Goal: Task Accomplishment & Management: Manage account settings

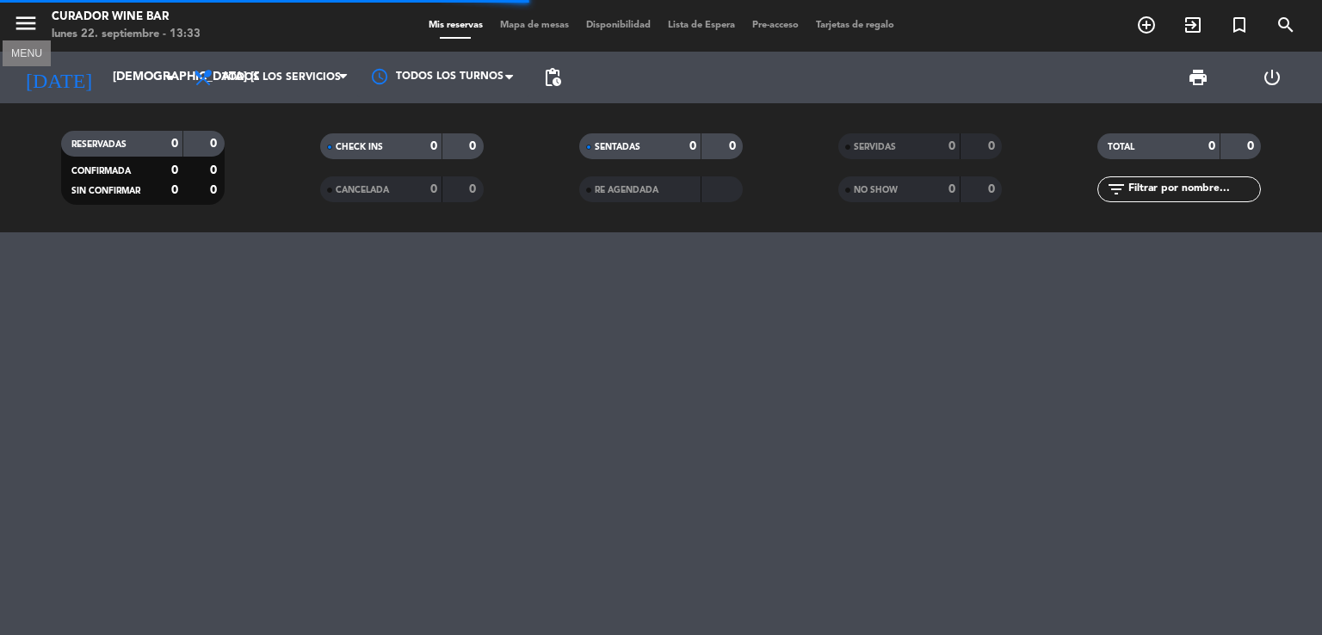
click at [19, 39] on button "menu" at bounding box center [26, 26] width 26 height 32
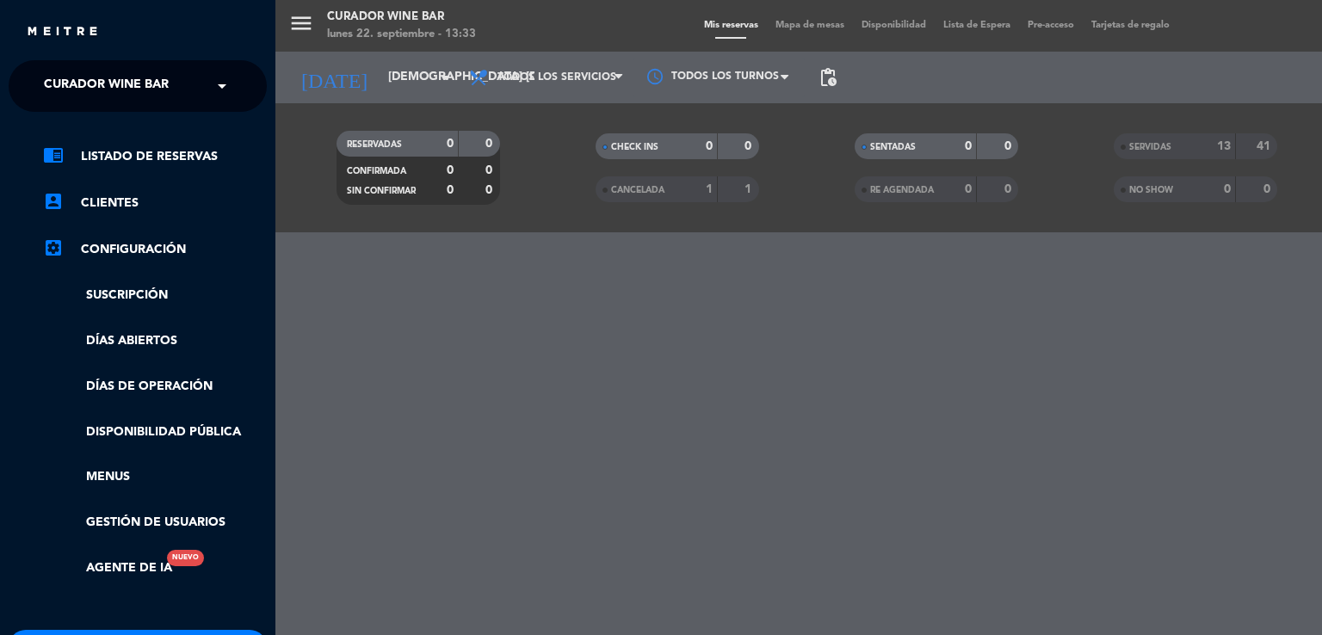
click at [131, 71] on span "Curador Wine Bar" at bounding box center [106, 86] width 125 height 36
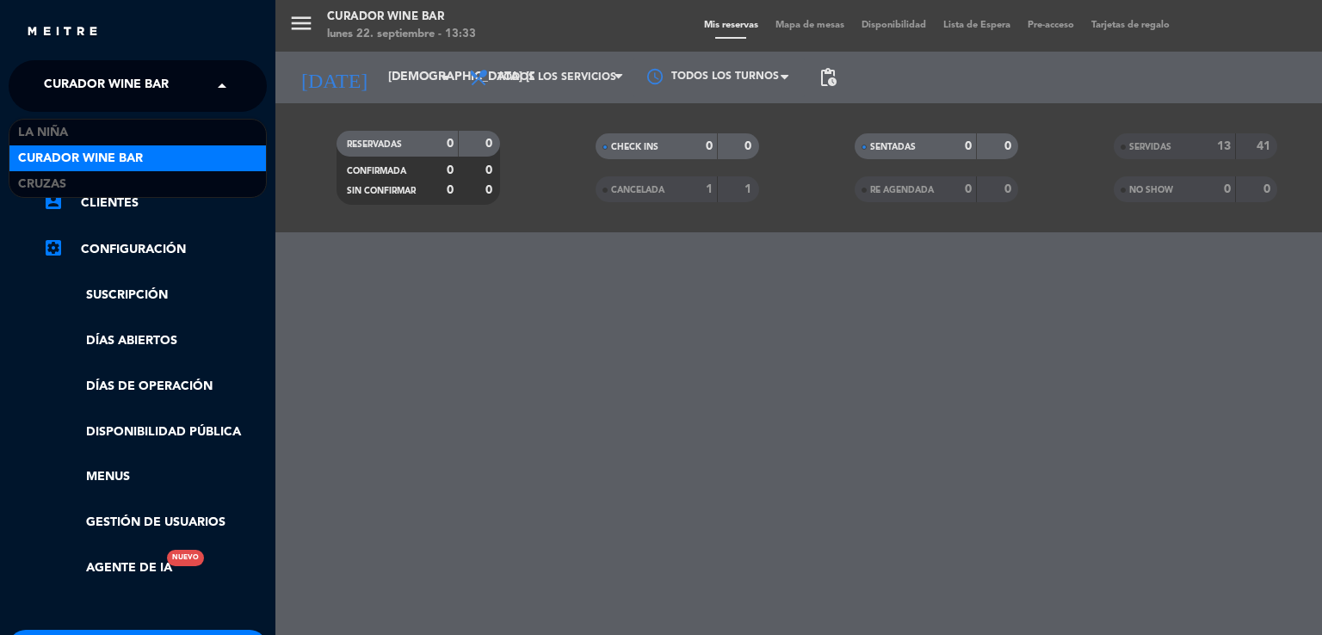
click at [93, 167] on span "Curador Wine Bar" at bounding box center [80, 159] width 125 height 20
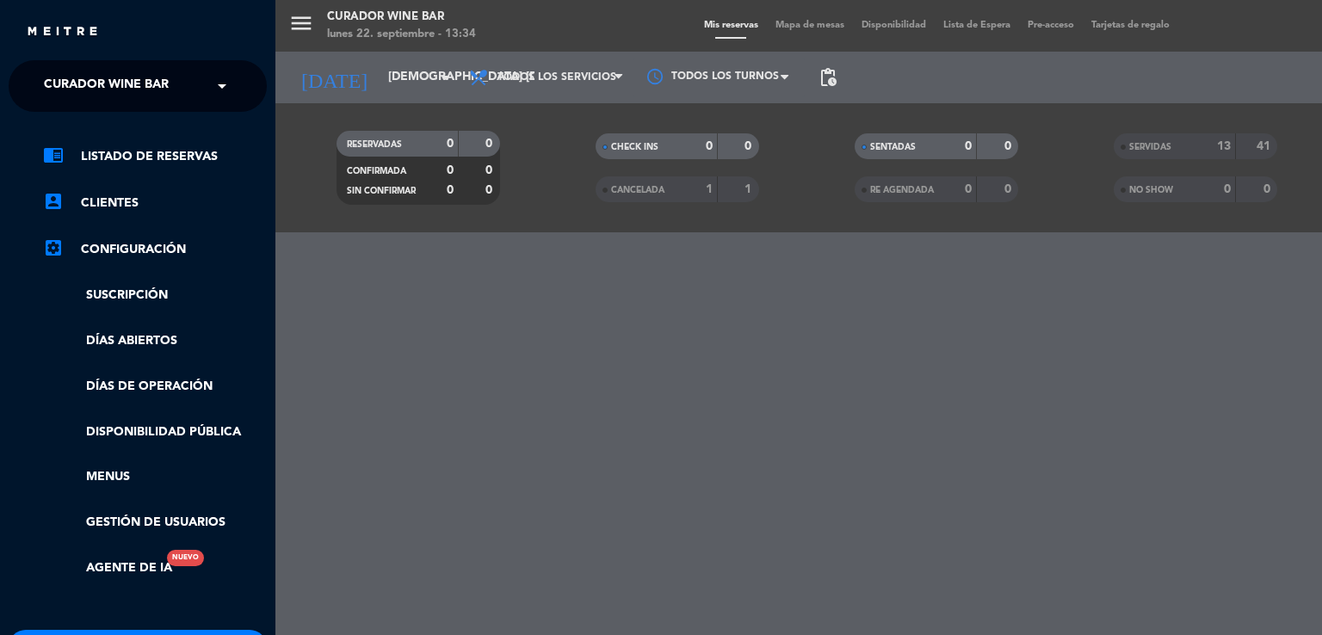
click at [88, 101] on span "Curador Wine Bar" at bounding box center [106, 86] width 125 height 36
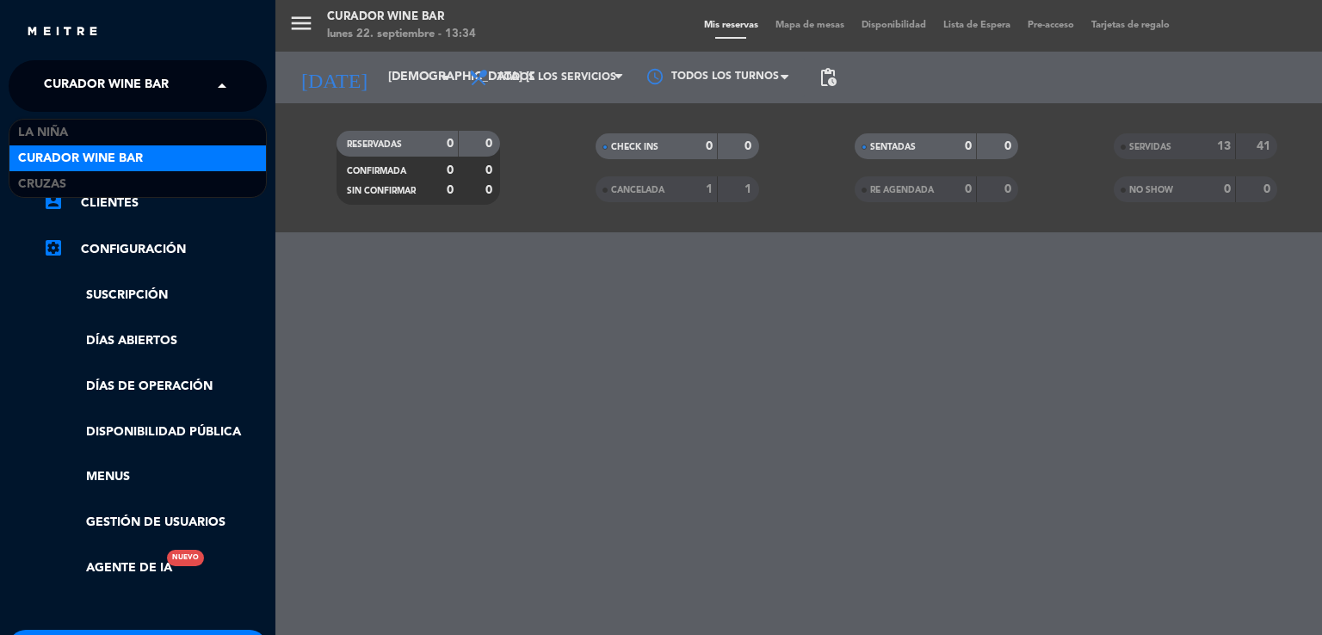
click at [87, 83] on span "Curador Wine Bar" at bounding box center [106, 86] width 125 height 36
click at [75, 176] on div "Cruzas" at bounding box center [137, 184] width 256 height 26
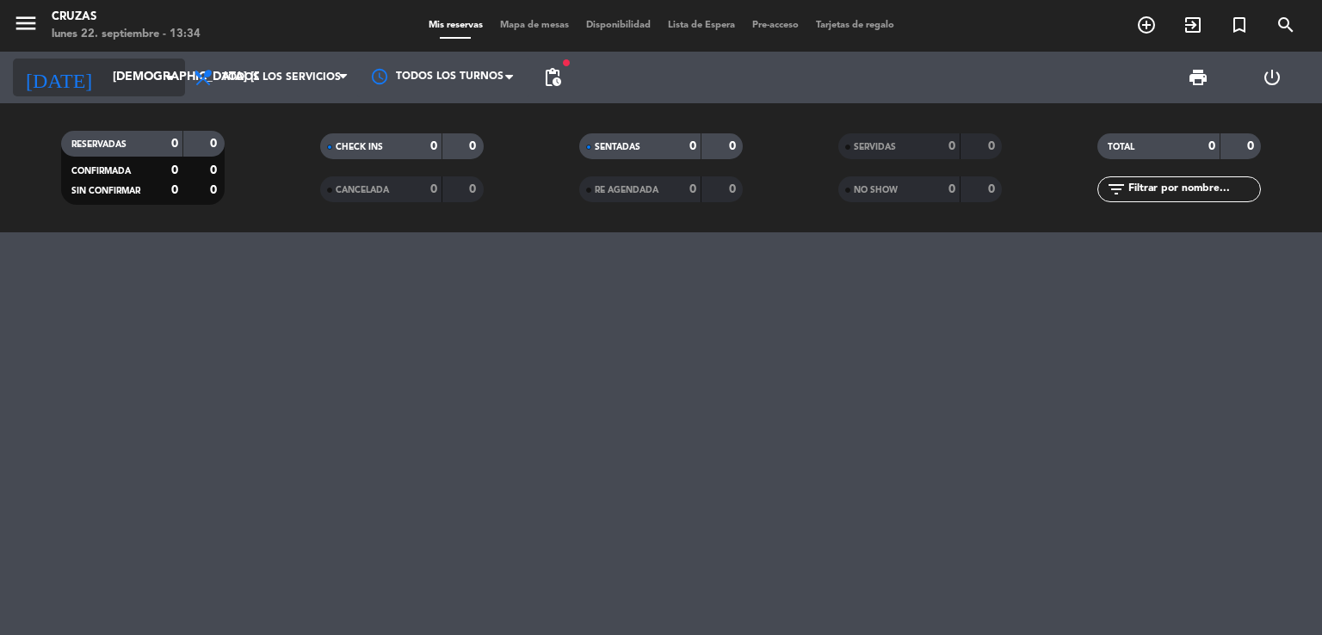
click at [140, 85] on input "[DEMOGRAPHIC_DATA] [DATE]" at bounding box center [185, 77] width 163 height 31
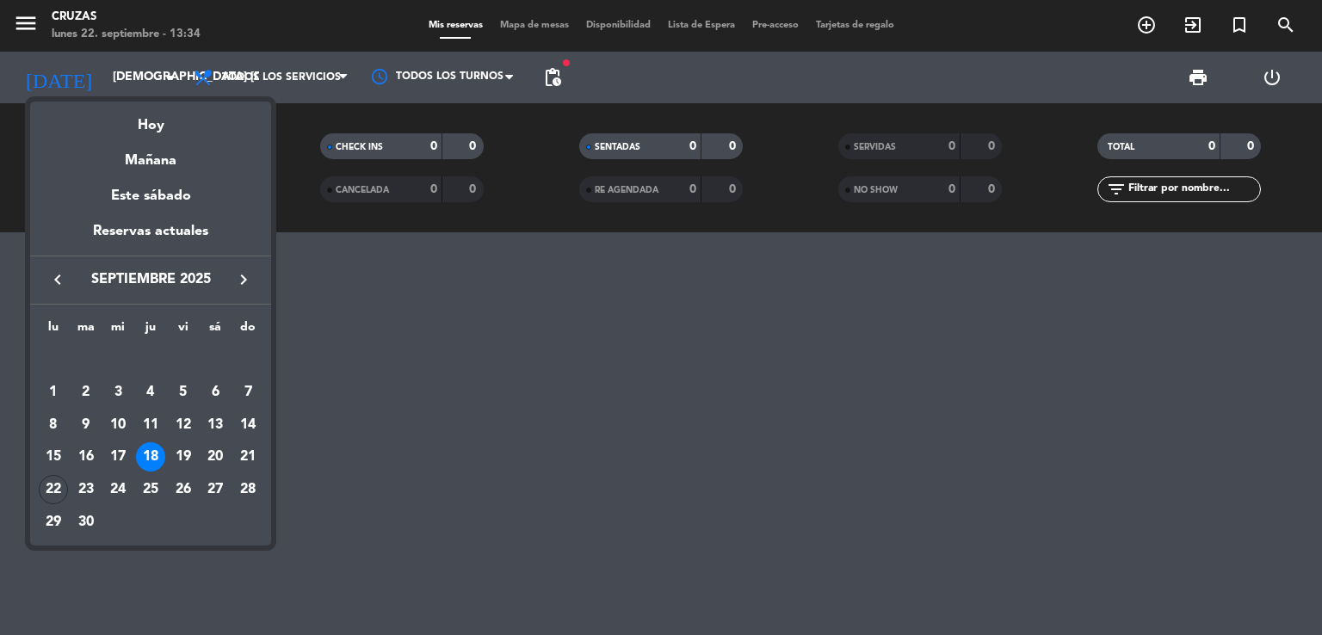
click at [217, 482] on div "27" at bounding box center [214, 489] width 29 height 29
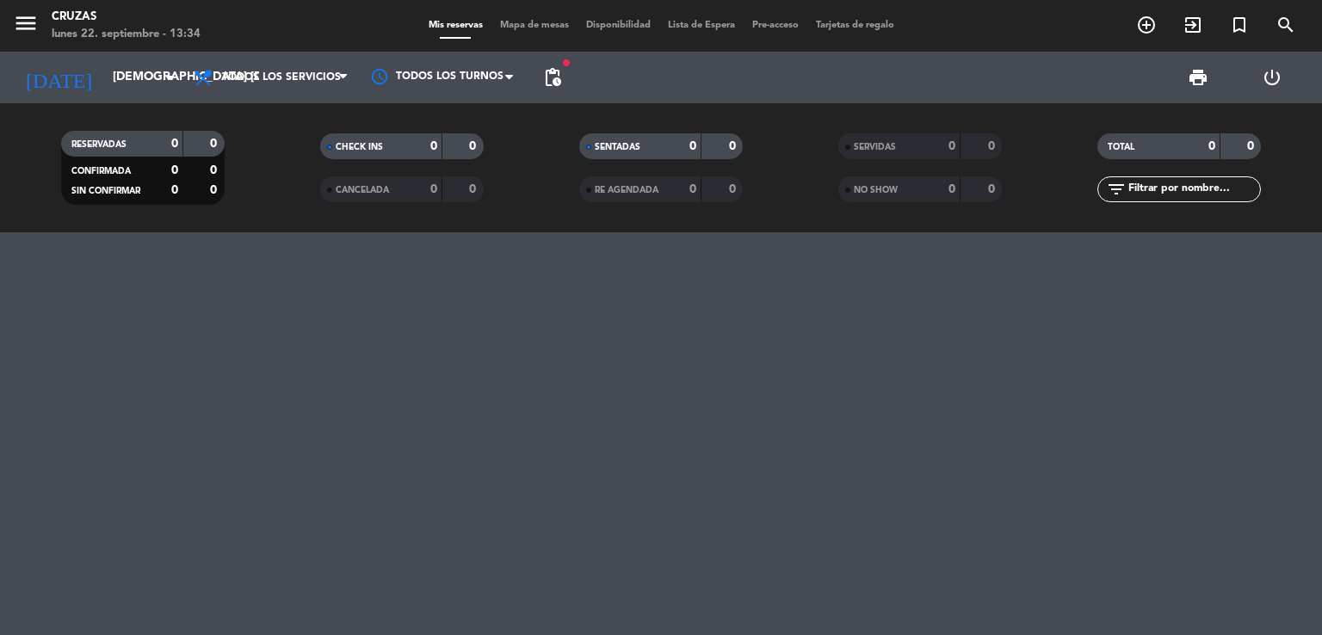
type input "sáb. [DATE]"
